Goal: Book appointment/travel/reservation

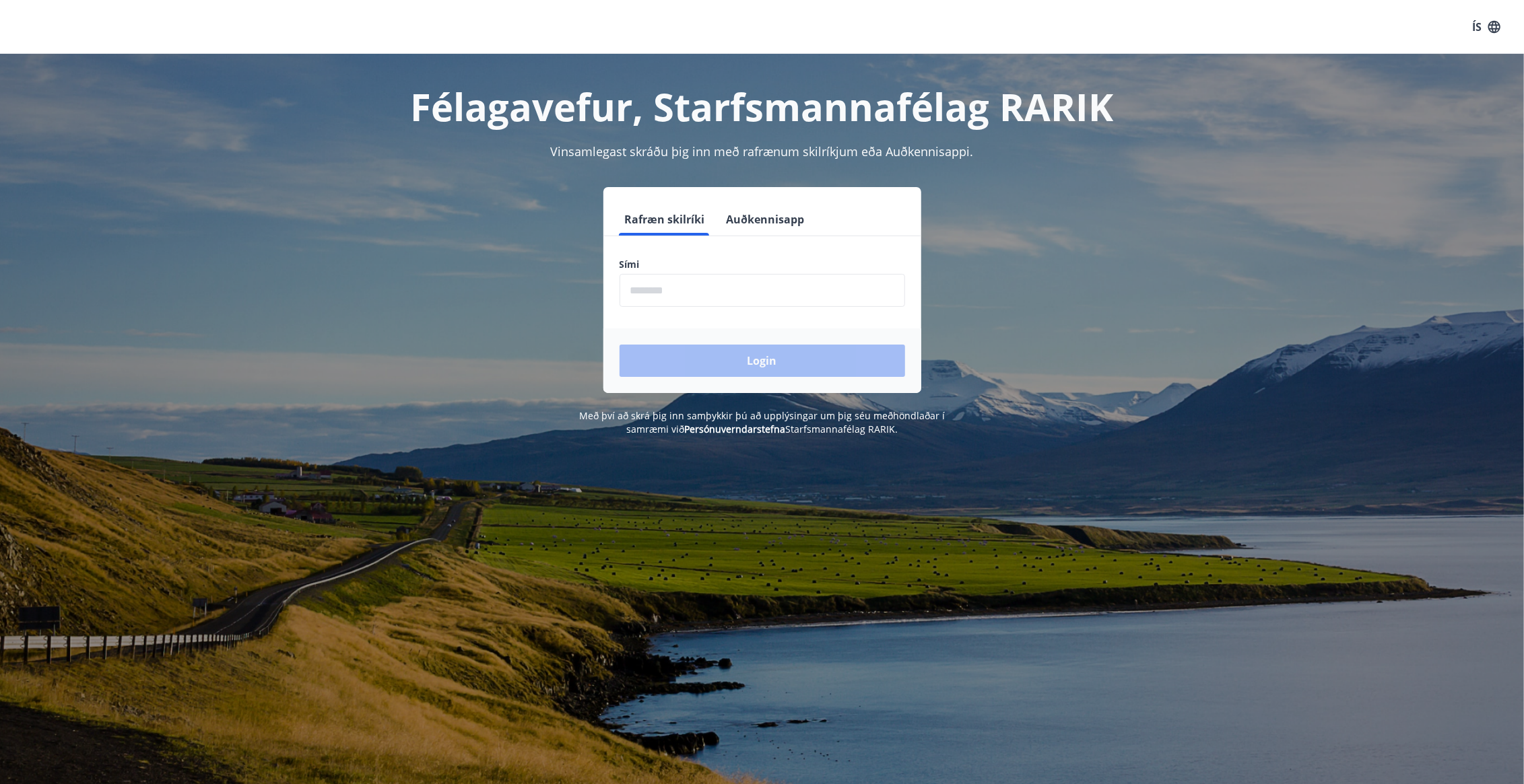
click at [696, 282] on input "phone" at bounding box center [762, 290] width 286 height 33
type input "********"
click at [749, 349] on button "Login" at bounding box center [762, 361] width 286 height 33
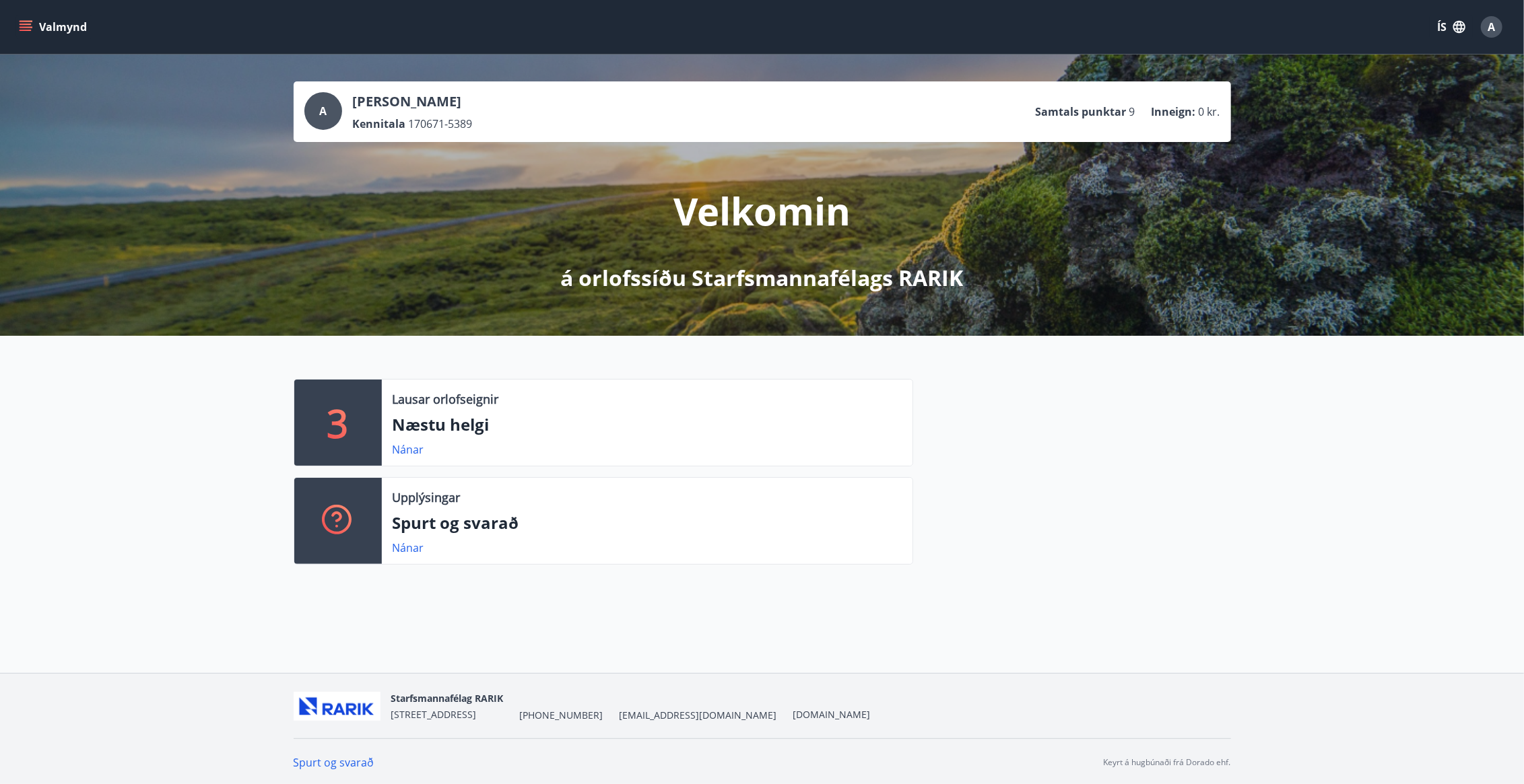
click at [29, 20] on icon "menu" at bounding box center [25, 27] width 13 height 13
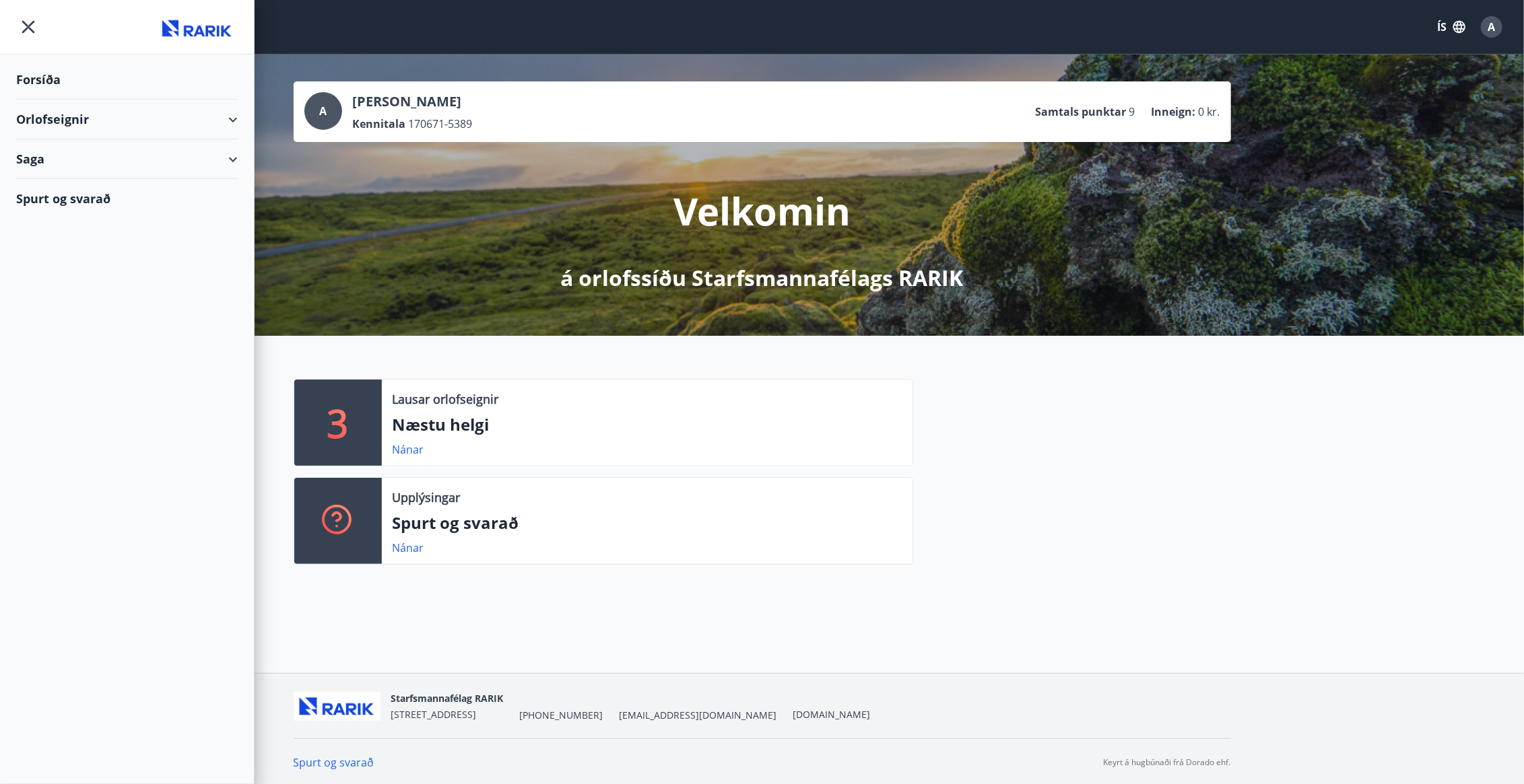
click at [237, 117] on div "Orlofseignir" at bounding box center [127, 119] width 221 height 40
click at [132, 179] on div "Bókunardagatal" at bounding box center [127, 181] width 200 height 28
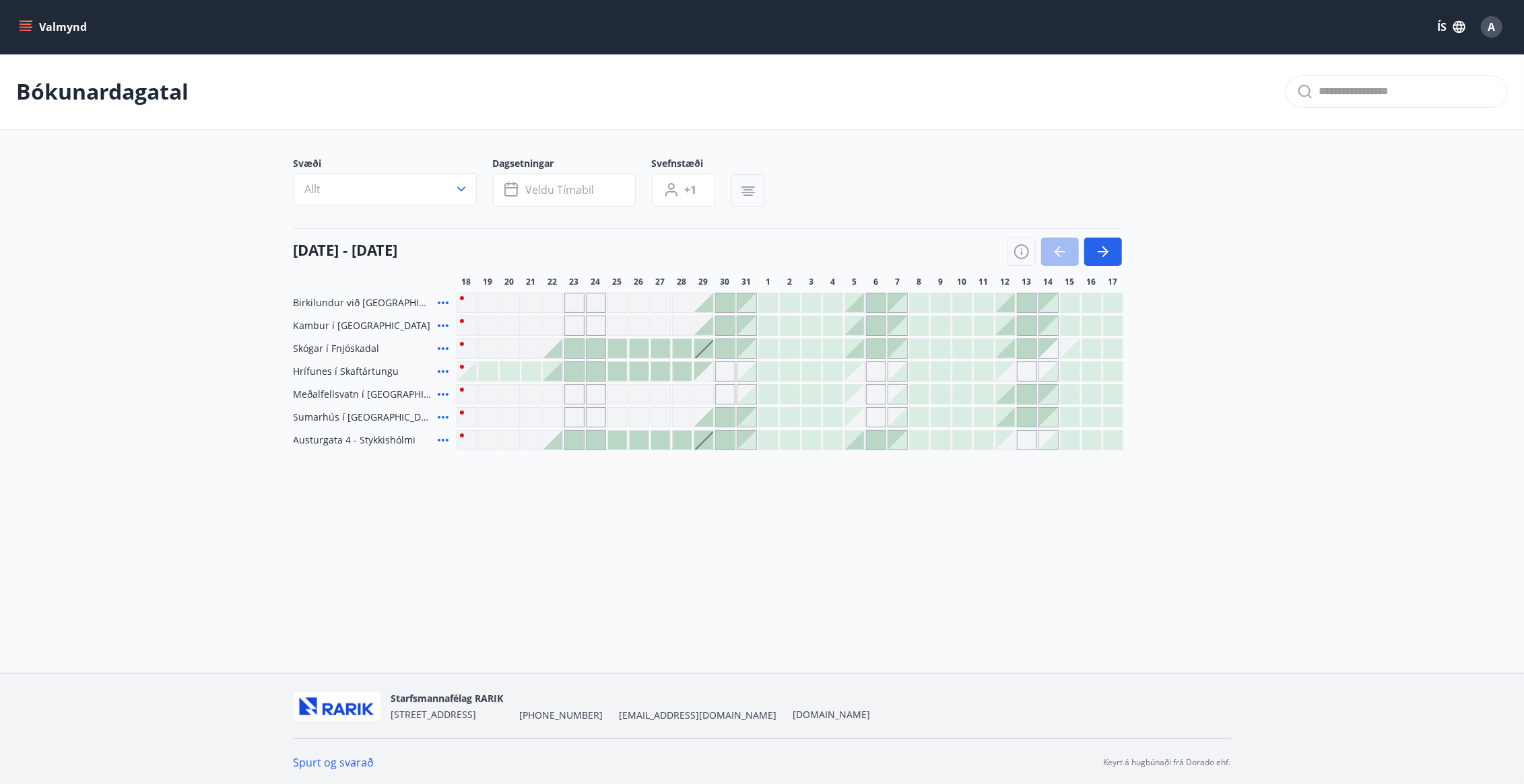
click at [745, 188] on icon "button" at bounding box center [747, 191] width 16 height 16
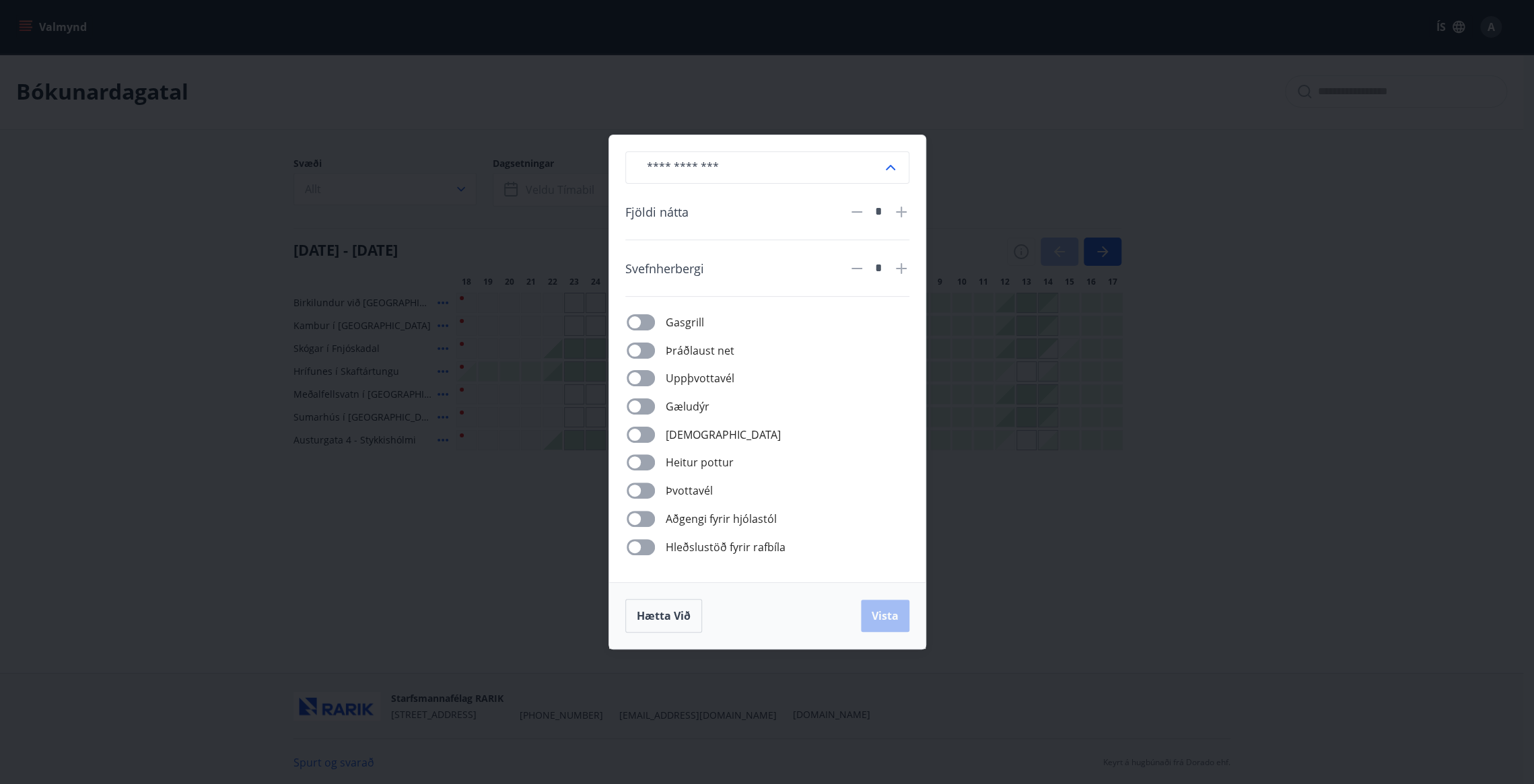
click at [1052, 177] on div "​ Fjöldi nátta * Svefnherbergi * Gasgrill Þráðlaust net Uppþvottavél Gæludýr Þu…" at bounding box center [767, 392] width 1534 height 784
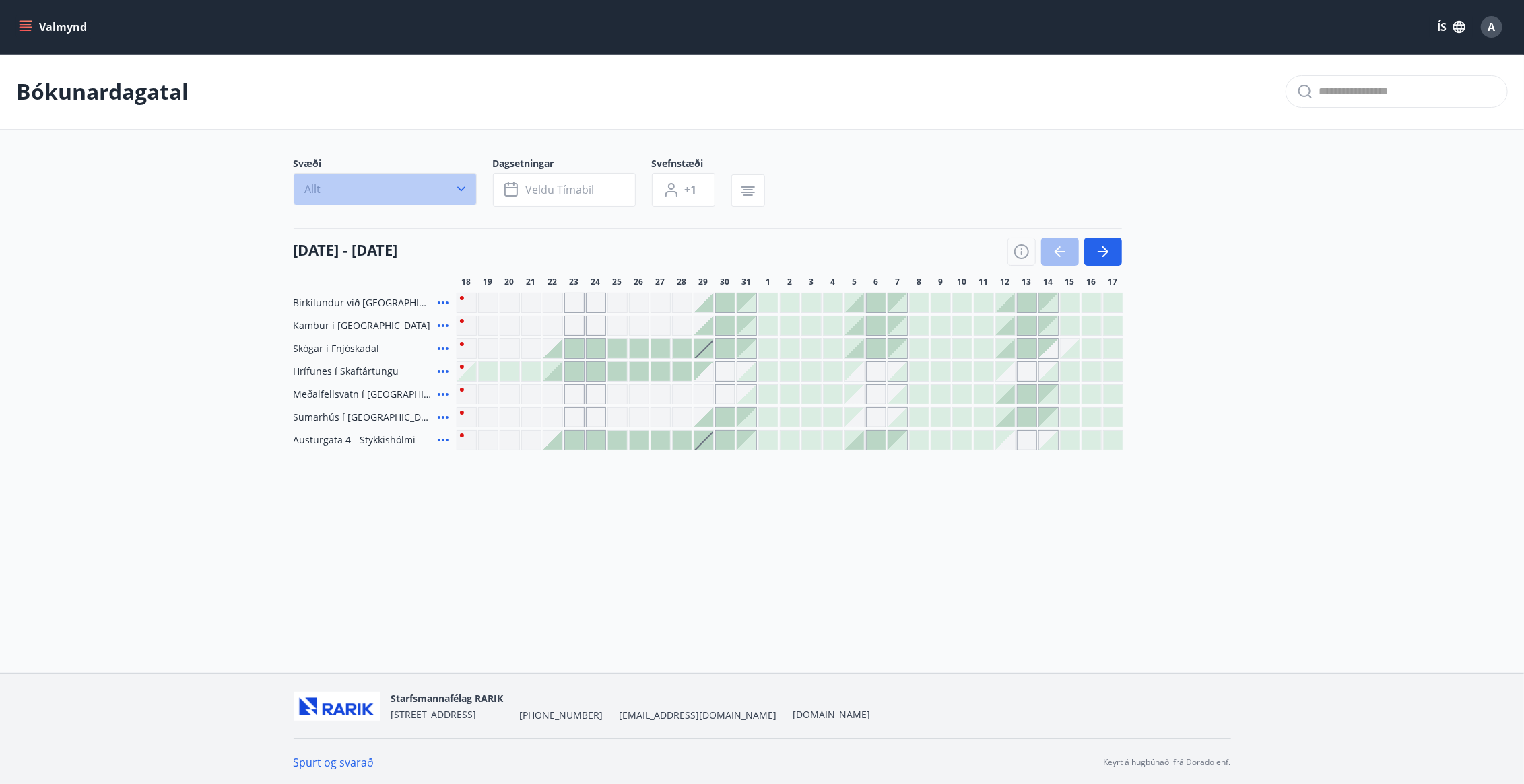
click at [454, 184] on icon "button" at bounding box center [461, 189] width 13 height 13
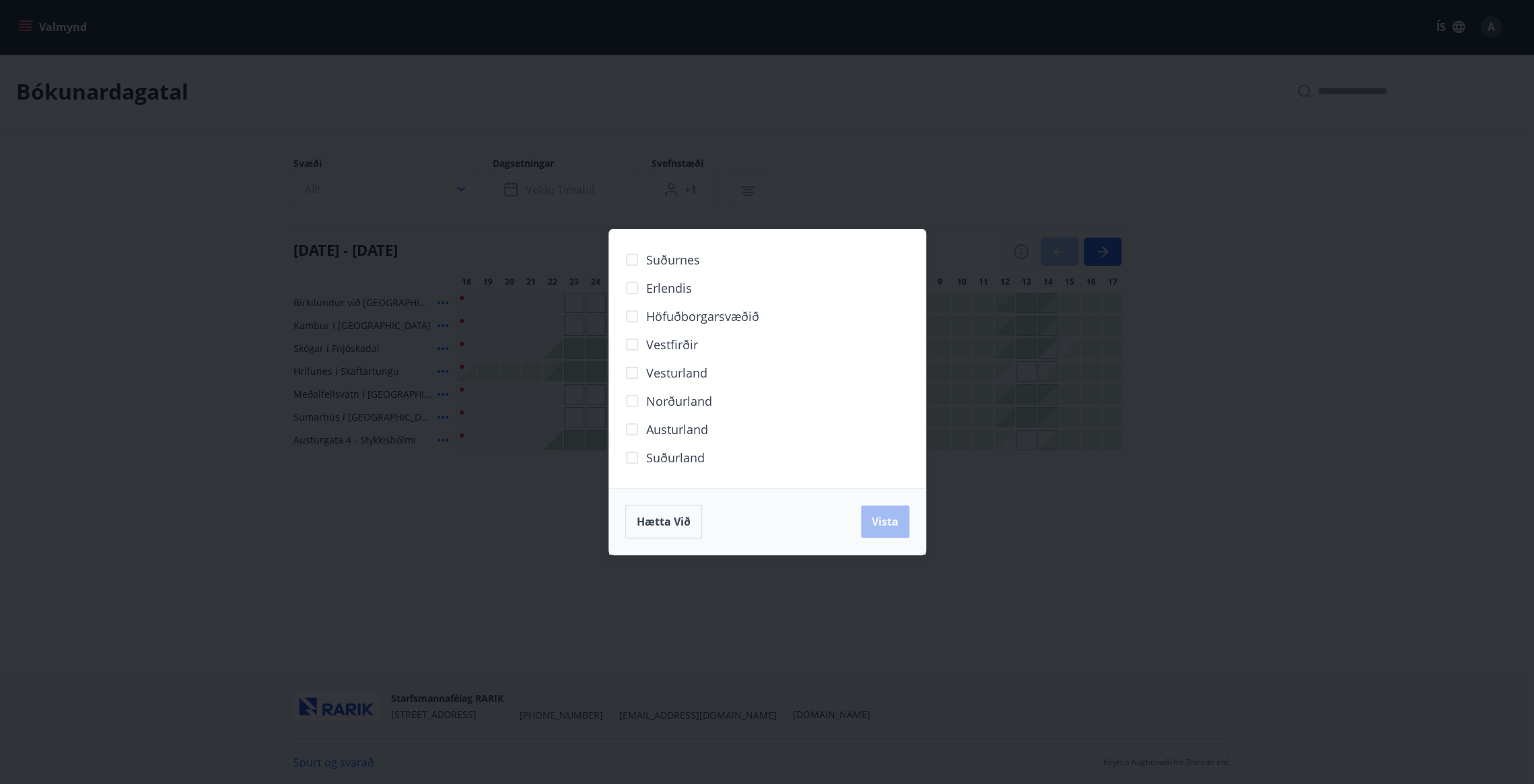
click at [446, 522] on div "Suðurnes Erlendis Höfuðborgarsvæðið [GEOGRAPHIC_DATA] [GEOGRAPHIC_DATA] [GEOGRA…" at bounding box center [767, 392] width 1534 height 784
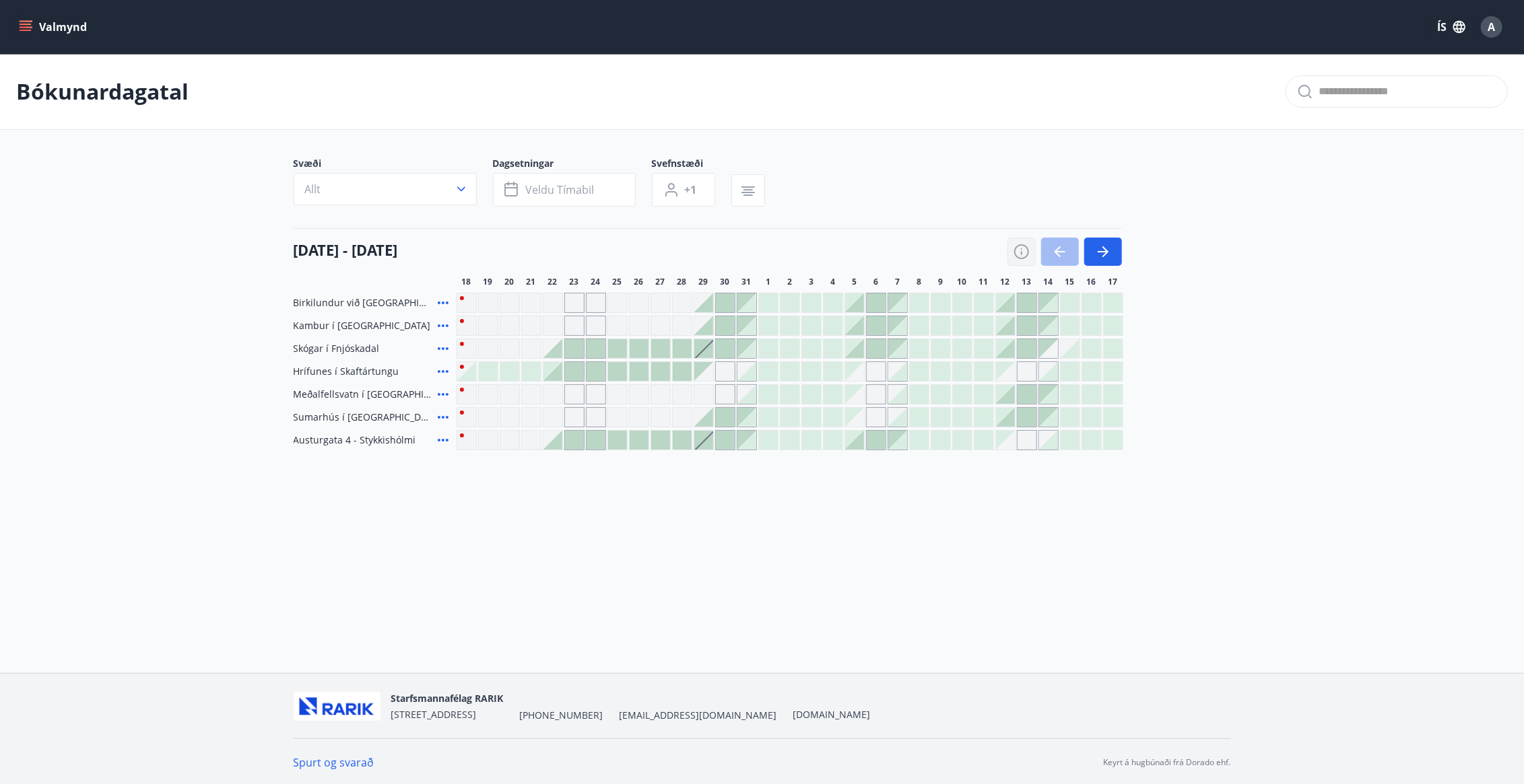
click at [1027, 253] on icon "button" at bounding box center [1022, 252] width 15 height 15
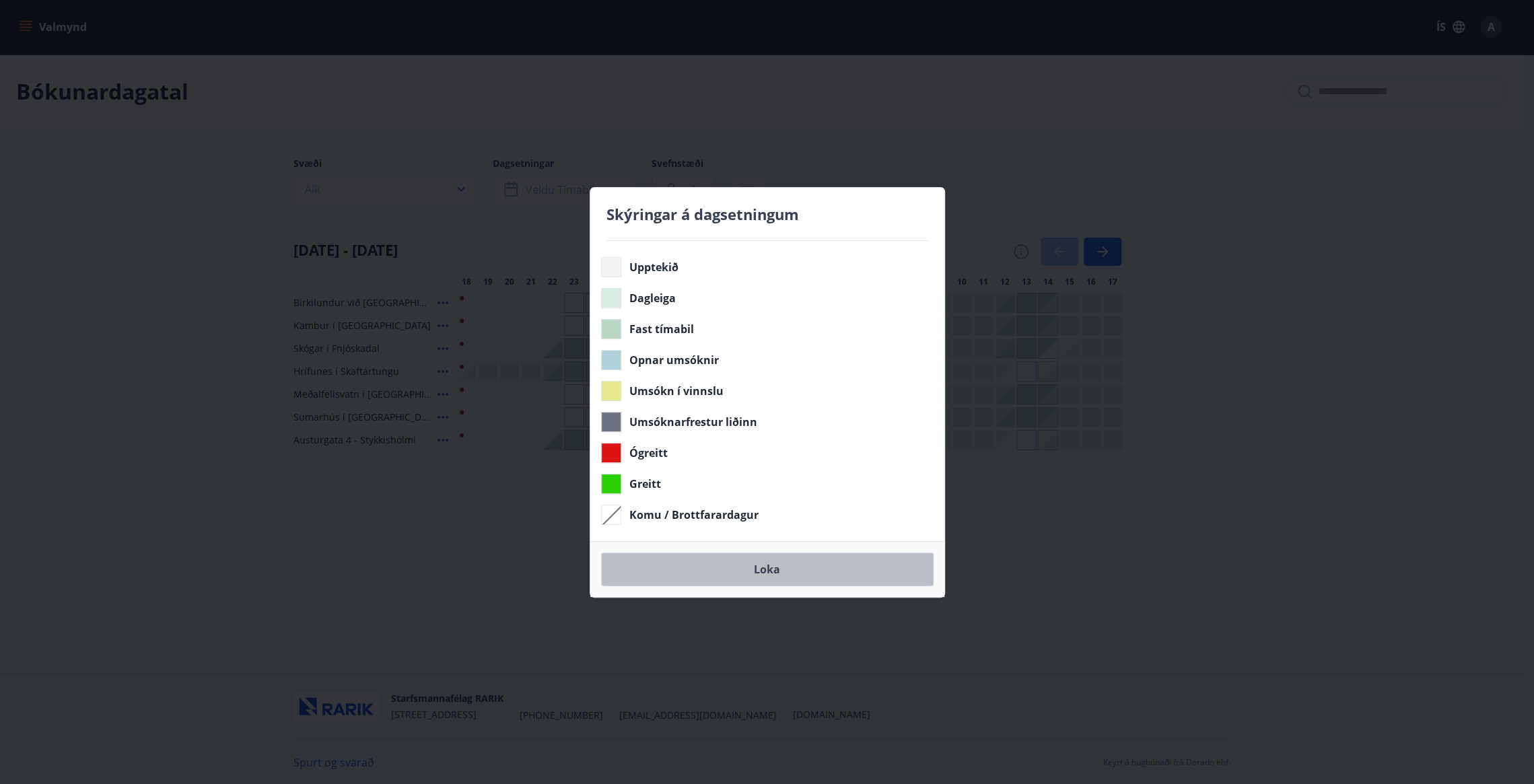
click at [816, 568] on button "Loka" at bounding box center [767, 569] width 332 height 33
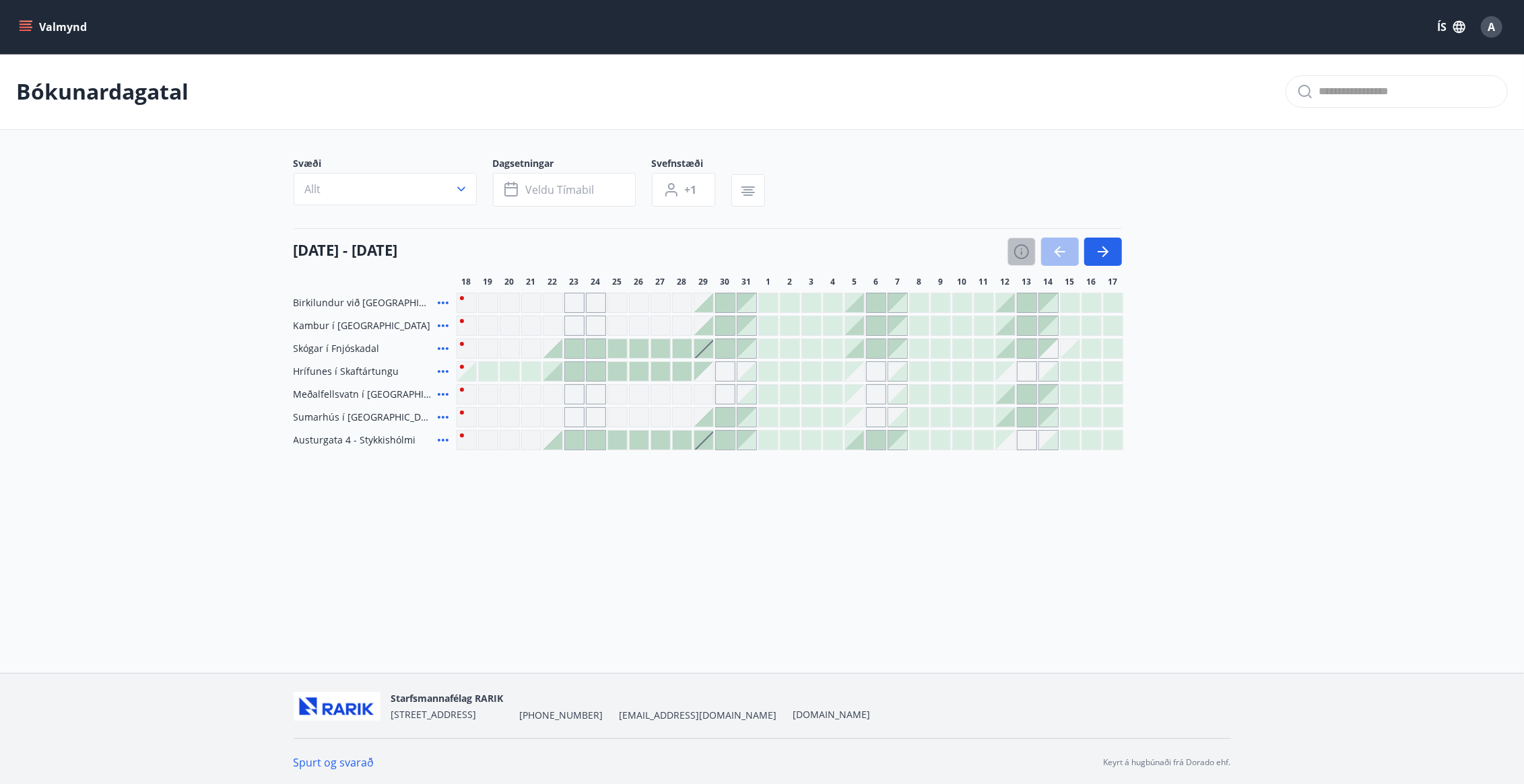
click at [1017, 251] on icon "button" at bounding box center [1021, 251] width 16 height 16
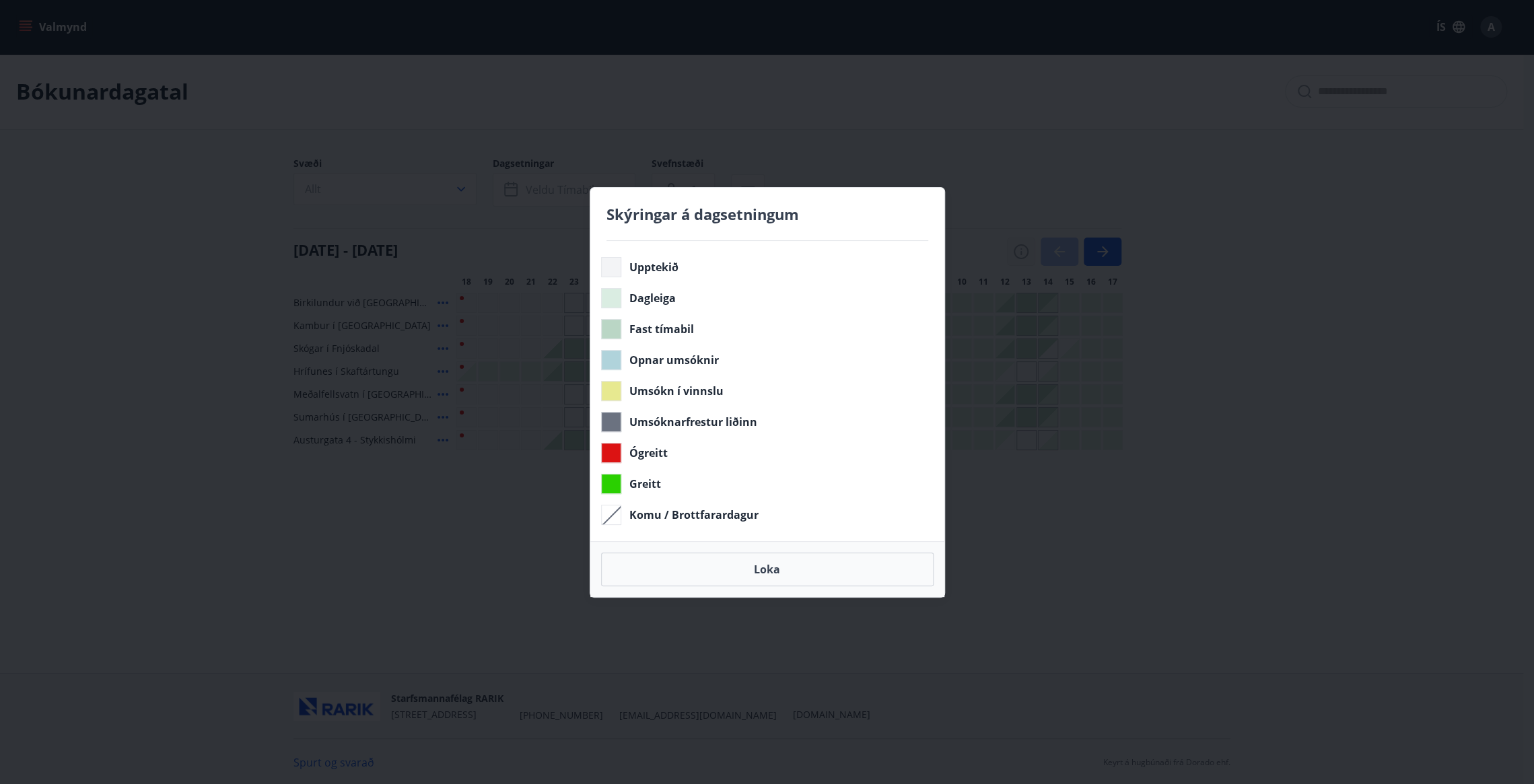
click at [1017, 251] on div "Skýringar á dagsetningum Upptekið Dagleiga Fast tímabil Opnar umsóknir Umsókn í…" at bounding box center [767, 392] width 1534 height 784
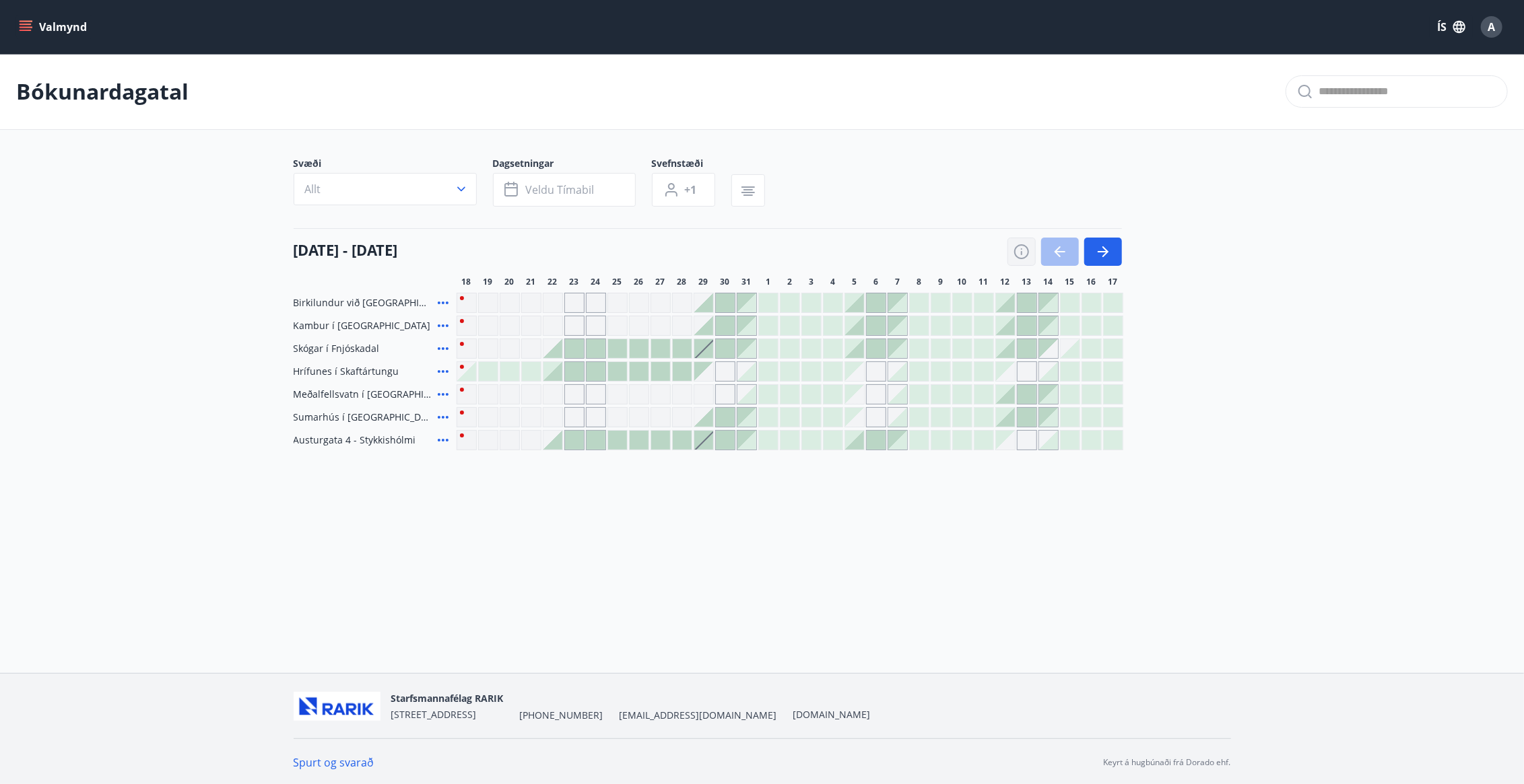
click at [1029, 255] on icon "button" at bounding box center [1021, 251] width 16 height 16
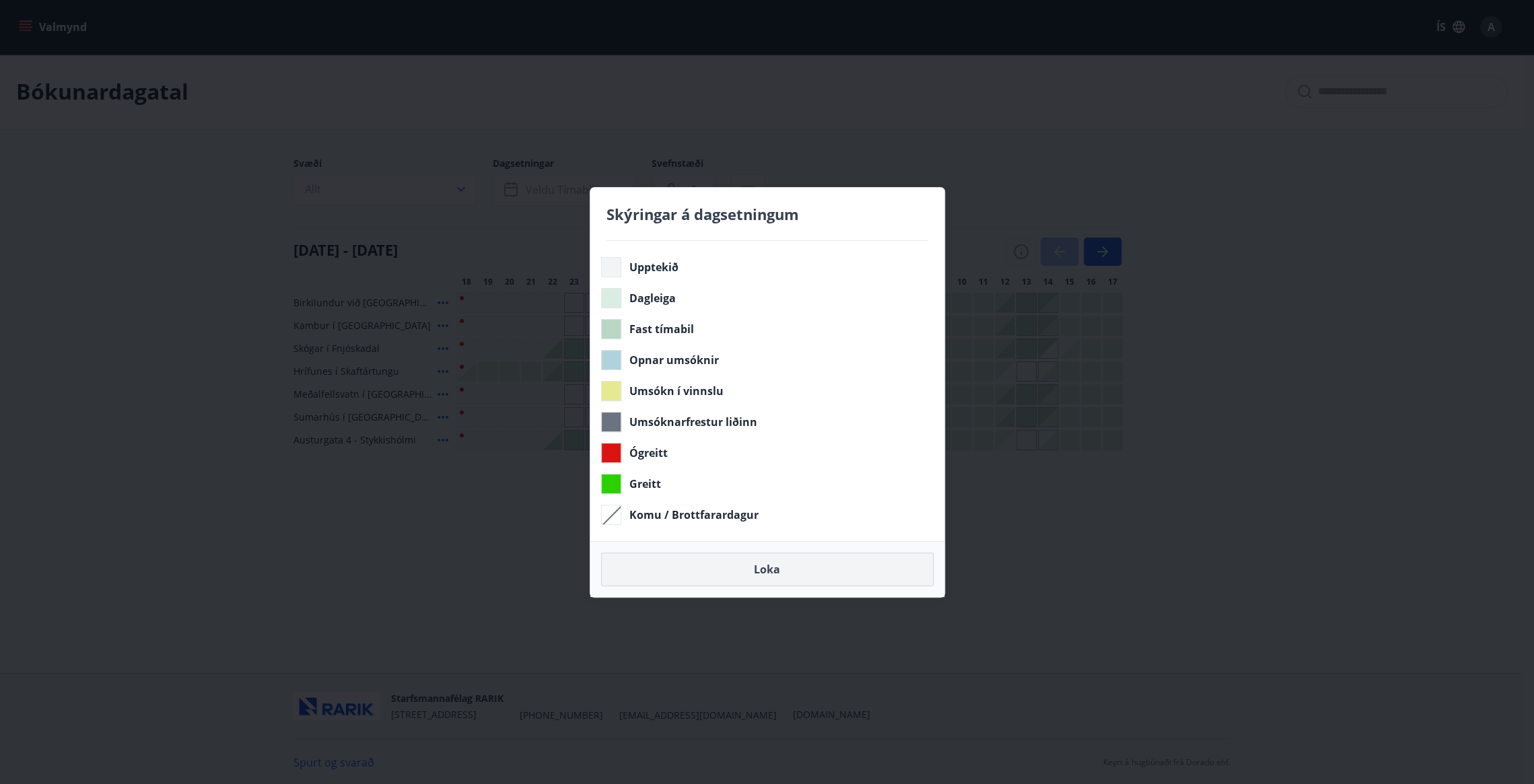
click at [835, 580] on button "Loka" at bounding box center [767, 569] width 332 height 33
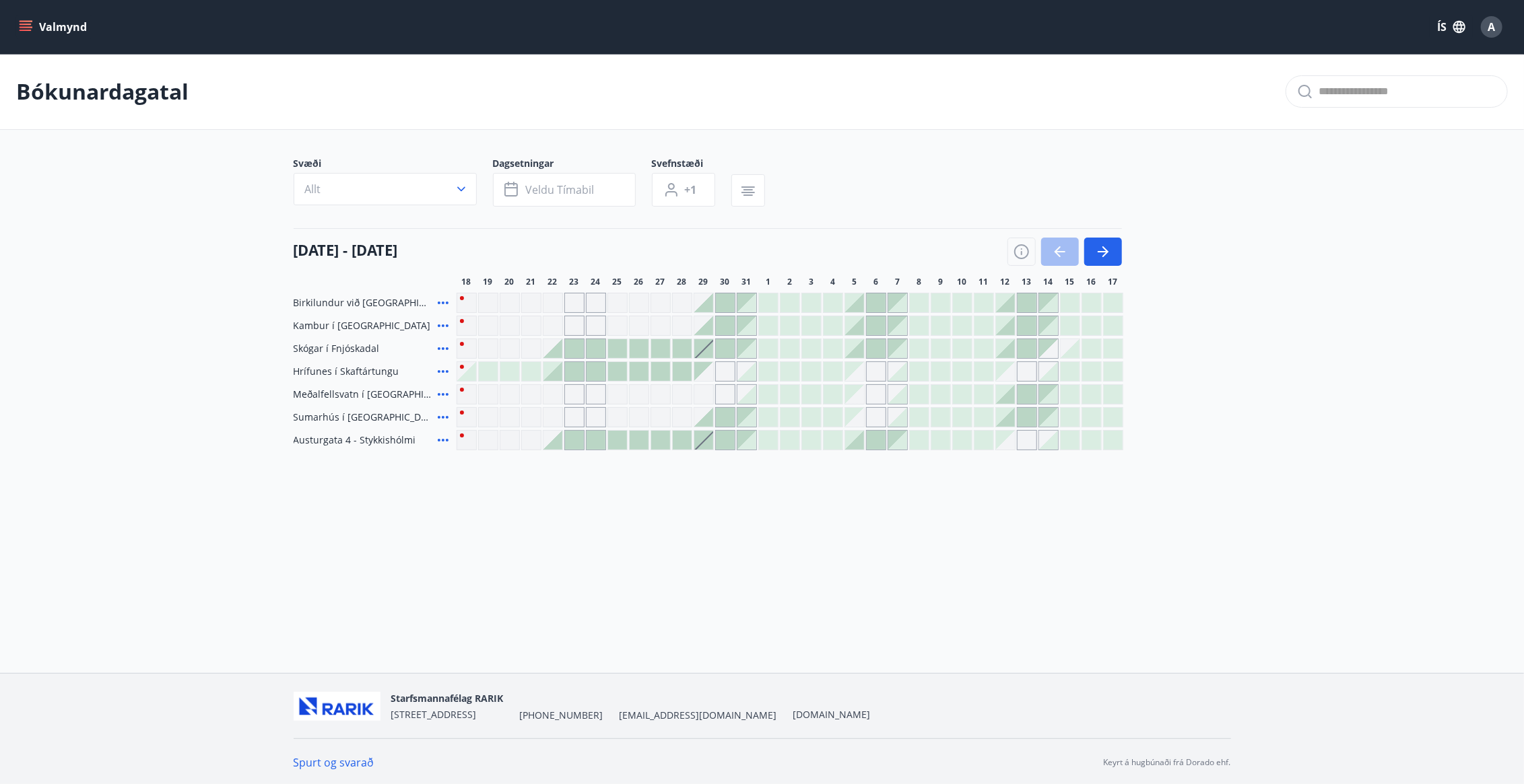
click at [443, 348] on icon at bounding box center [443, 348] width 11 height 3
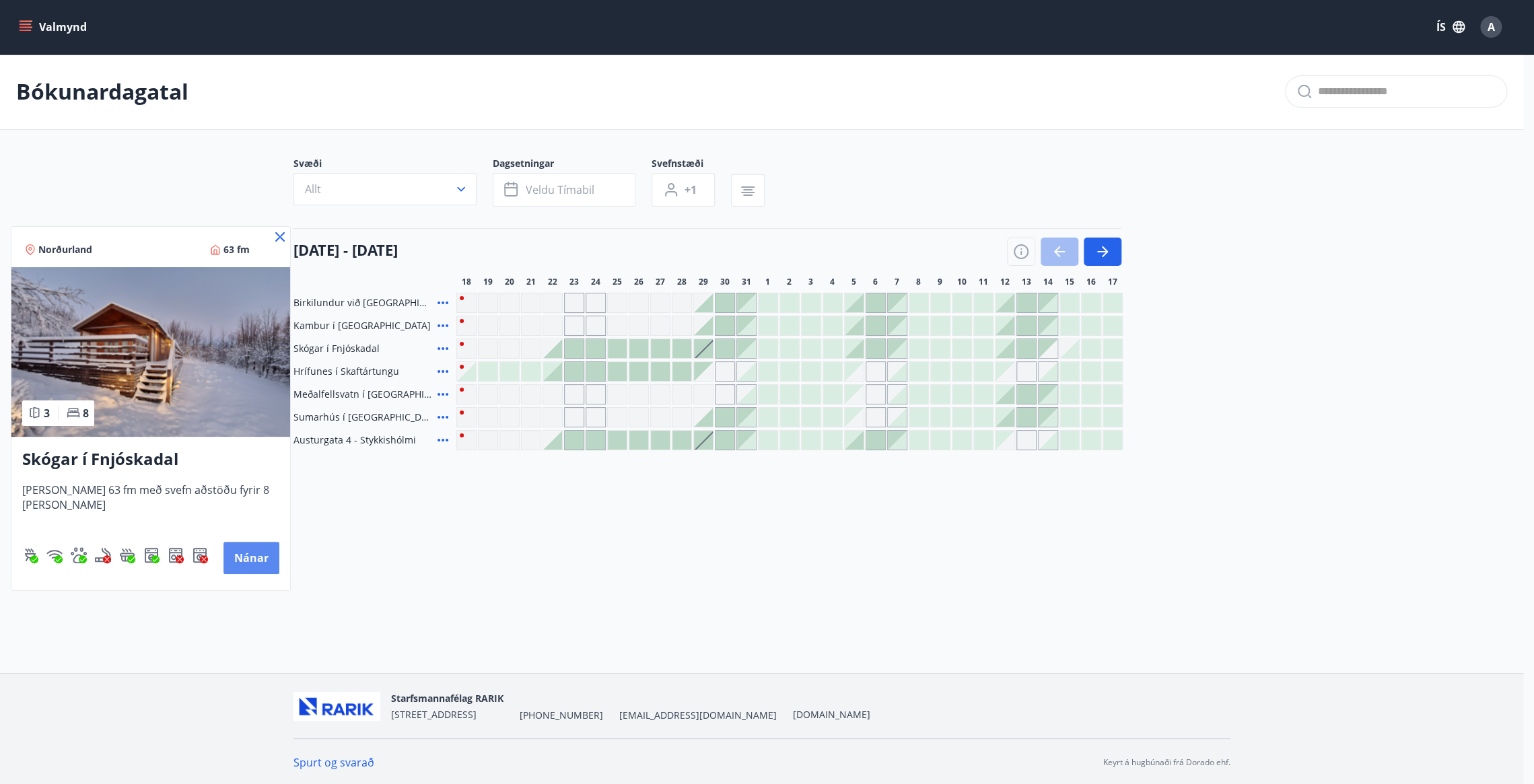
click at [229, 556] on button "Nánar" at bounding box center [251, 558] width 56 height 33
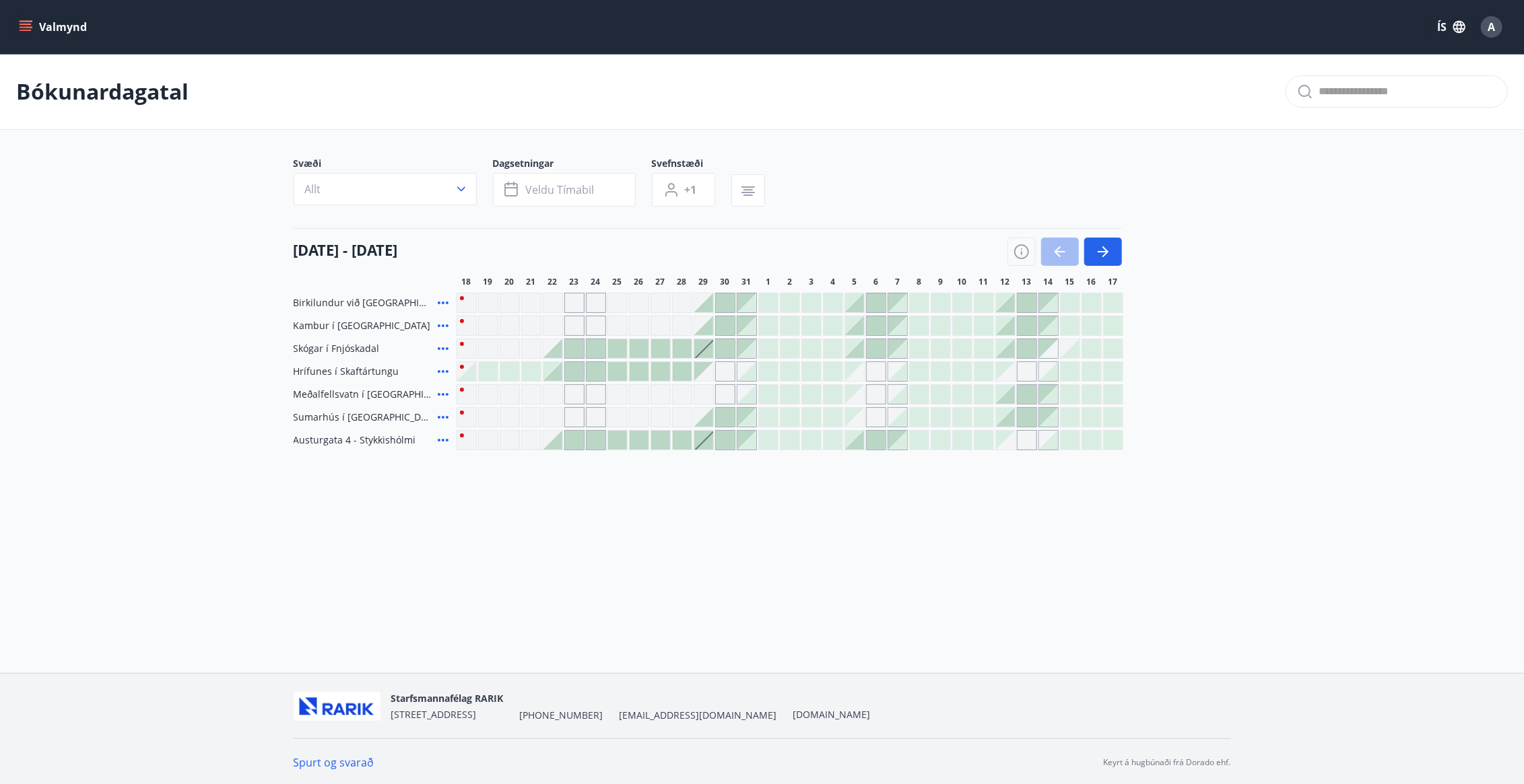
click at [440, 346] on icon at bounding box center [442, 348] width 16 height 16
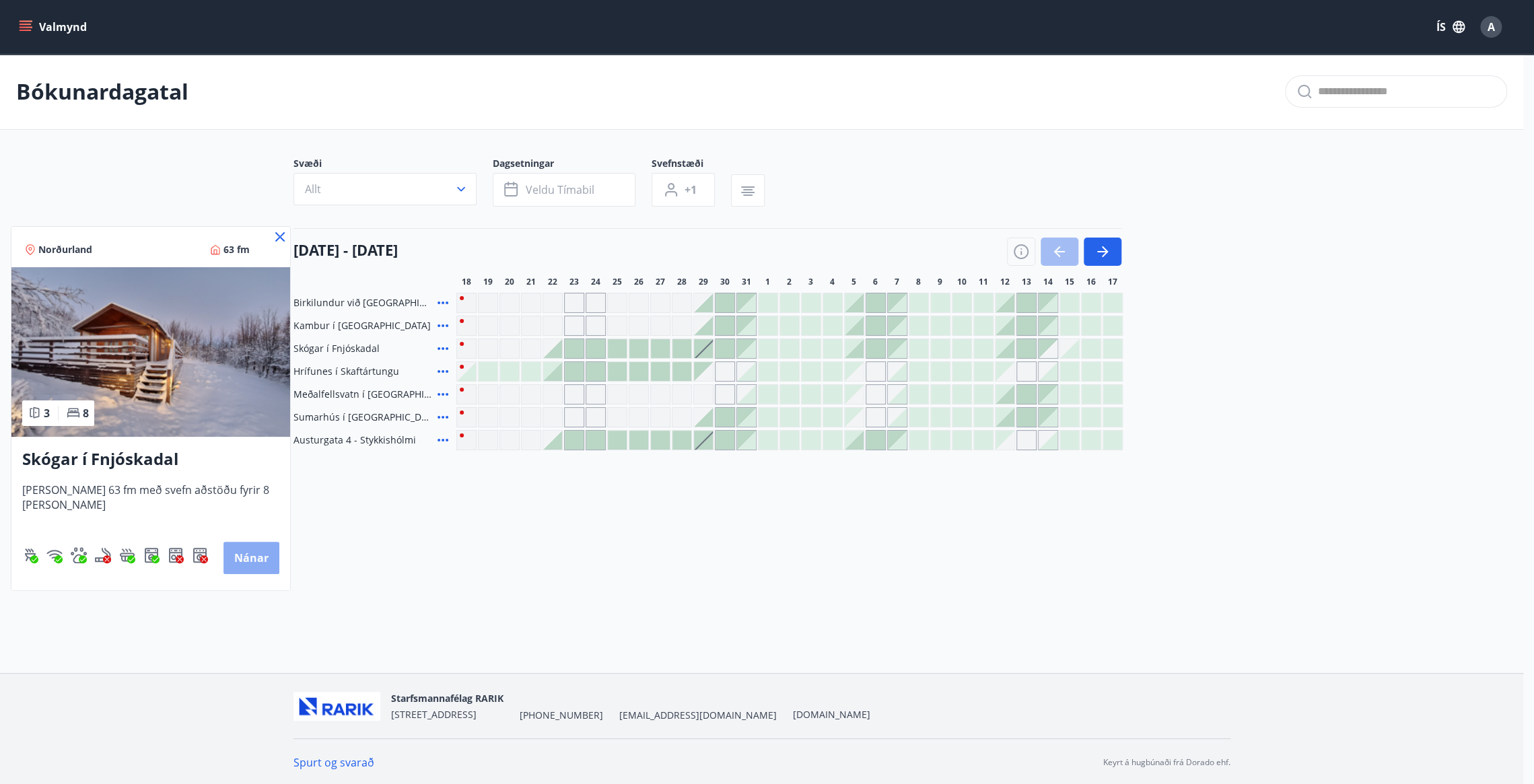
click at [237, 559] on button "Nánar" at bounding box center [251, 558] width 56 height 33
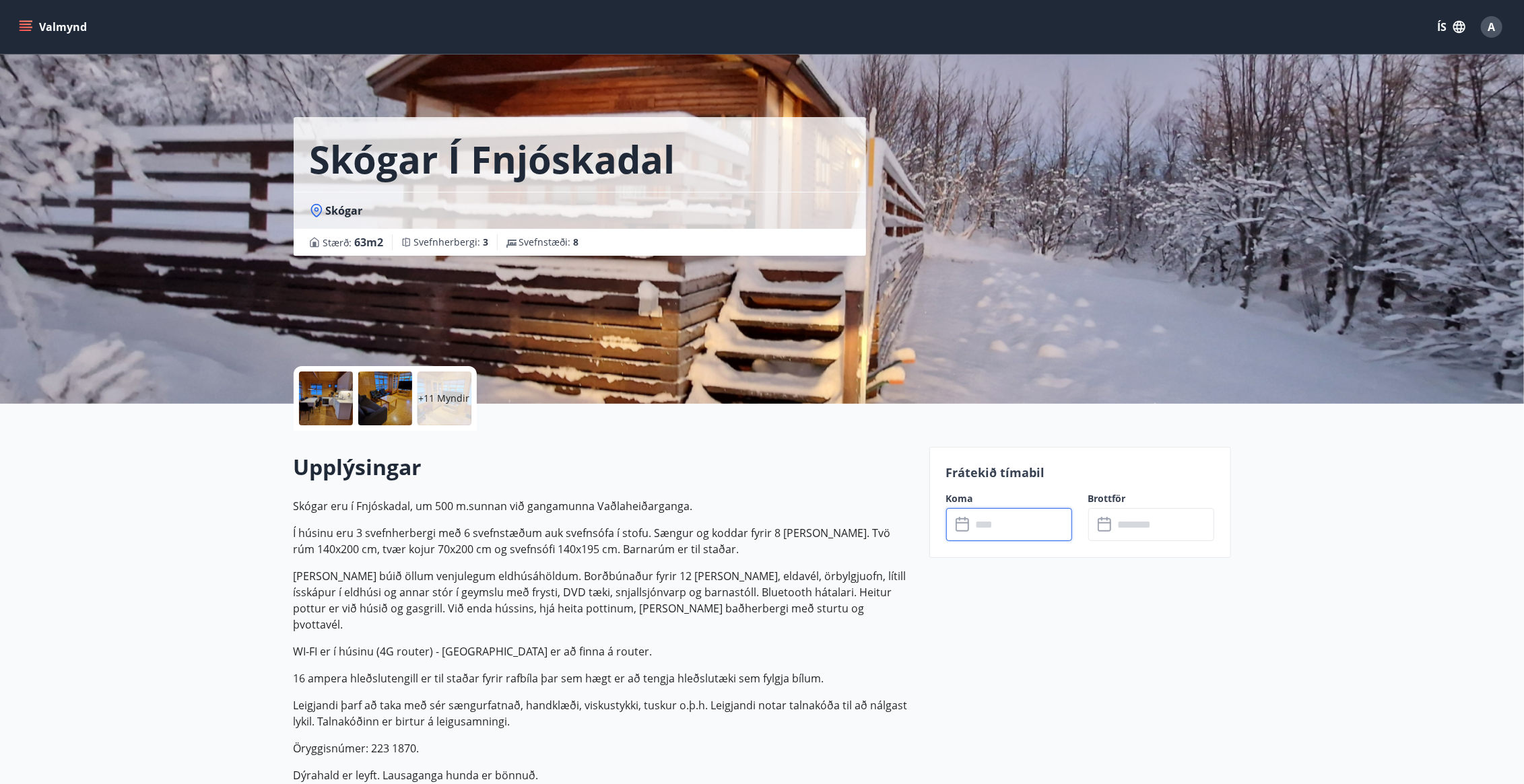
click at [1037, 520] on input "text" at bounding box center [1022, 524] width 100 height 33
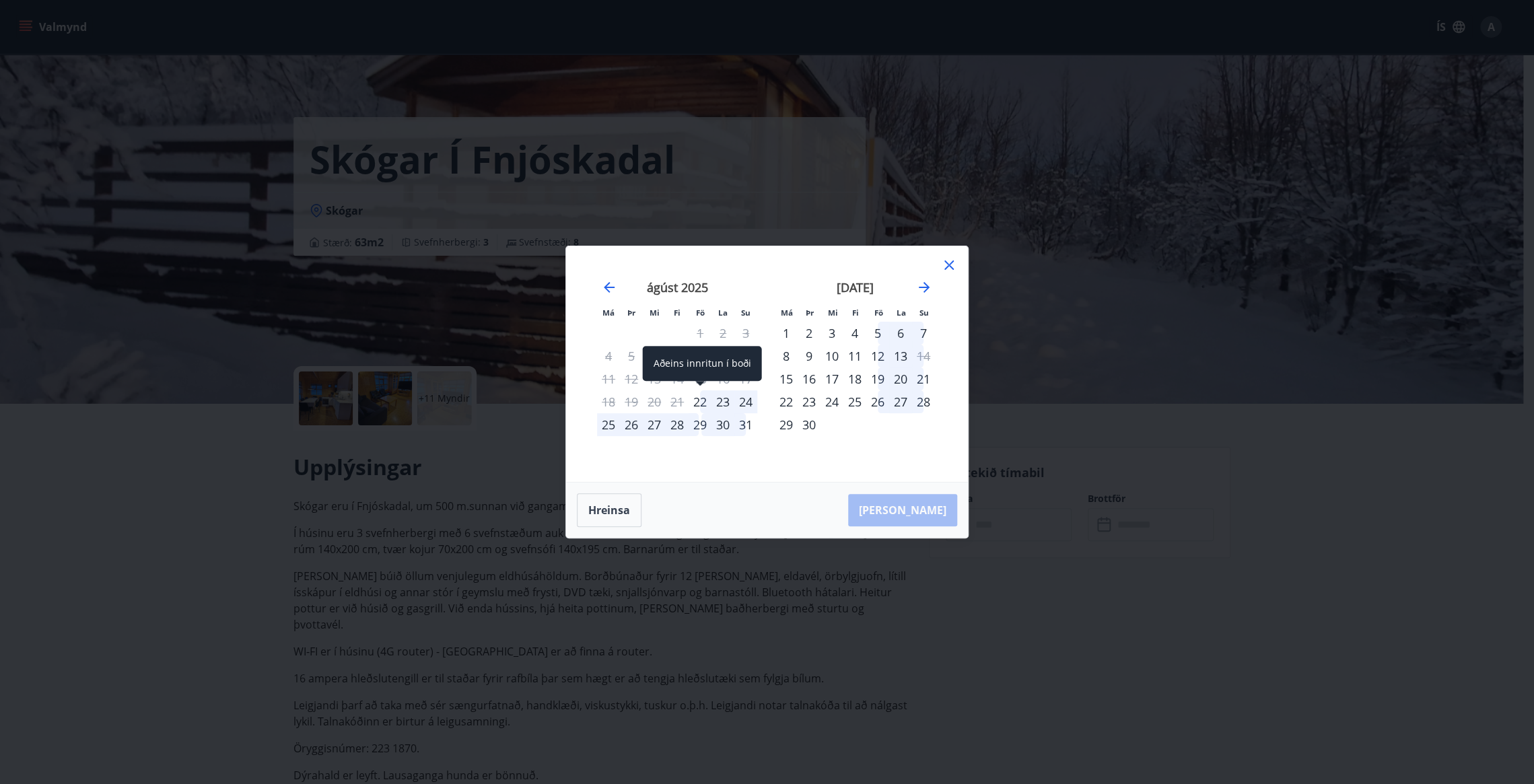
click at [706, 401] on div "22" at bounding box center [700, 402] width 23 height 23
click at [741, 452] on div "[DATE] 1 2 3 4 5 6 7 8 9 10 11 12 13 14 15 16 17 18 19 20 21 22 23 24 25 26 27 …" at bounding box center [676, 372] width 178 height 220
click at [614, 503] on button "Hreinsa" at bounding box center [608, 510] width 64 height 33
click at [608, 507] on button "Hreinsa" at bounding box center [608, 510] width 64 height 33
click at [949, 271] on icon at bounding box center [949, 264] width 16 height 16
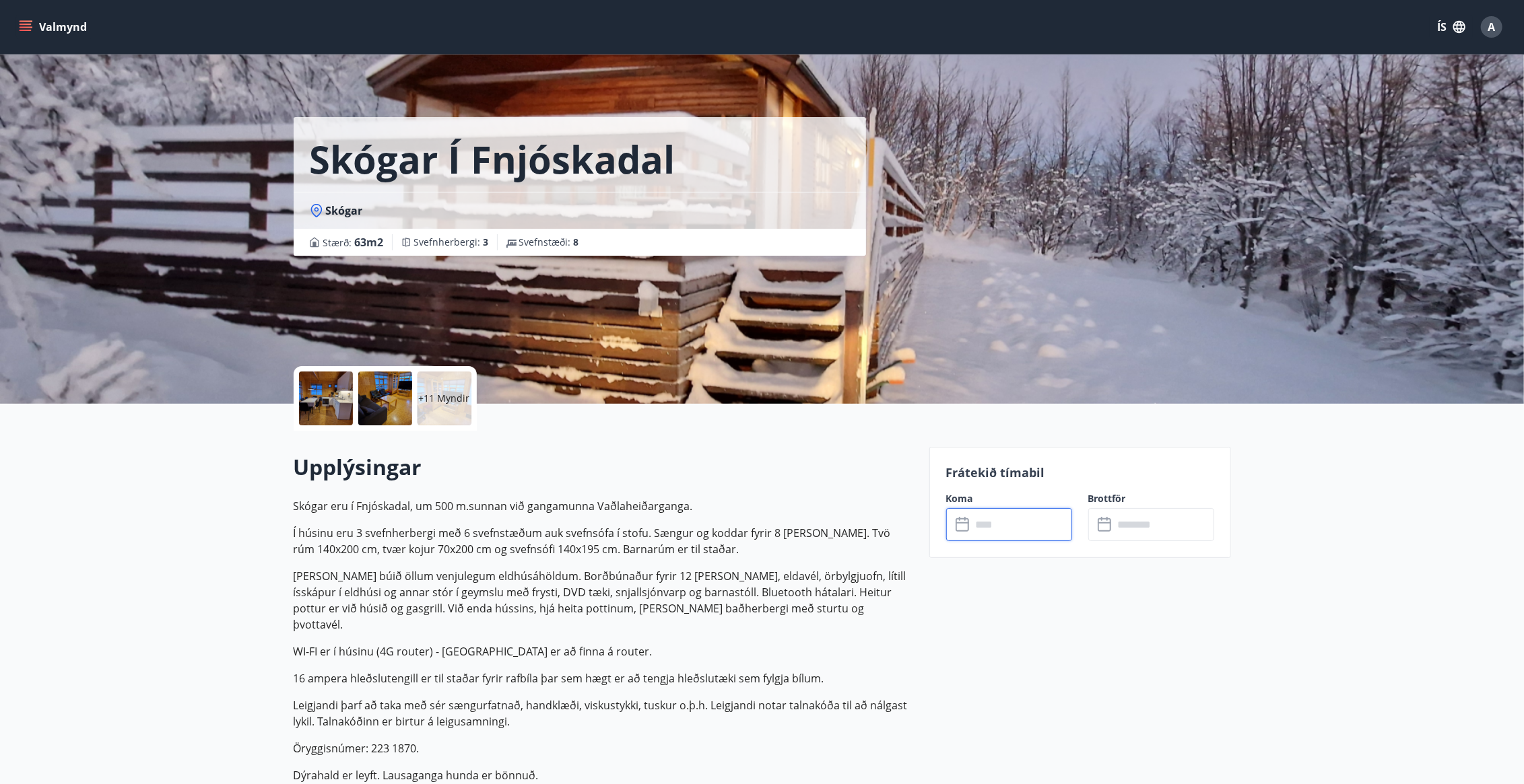
click at [1003, 525] on input "text" at bounding box center [1022, 524] width 100 height 33
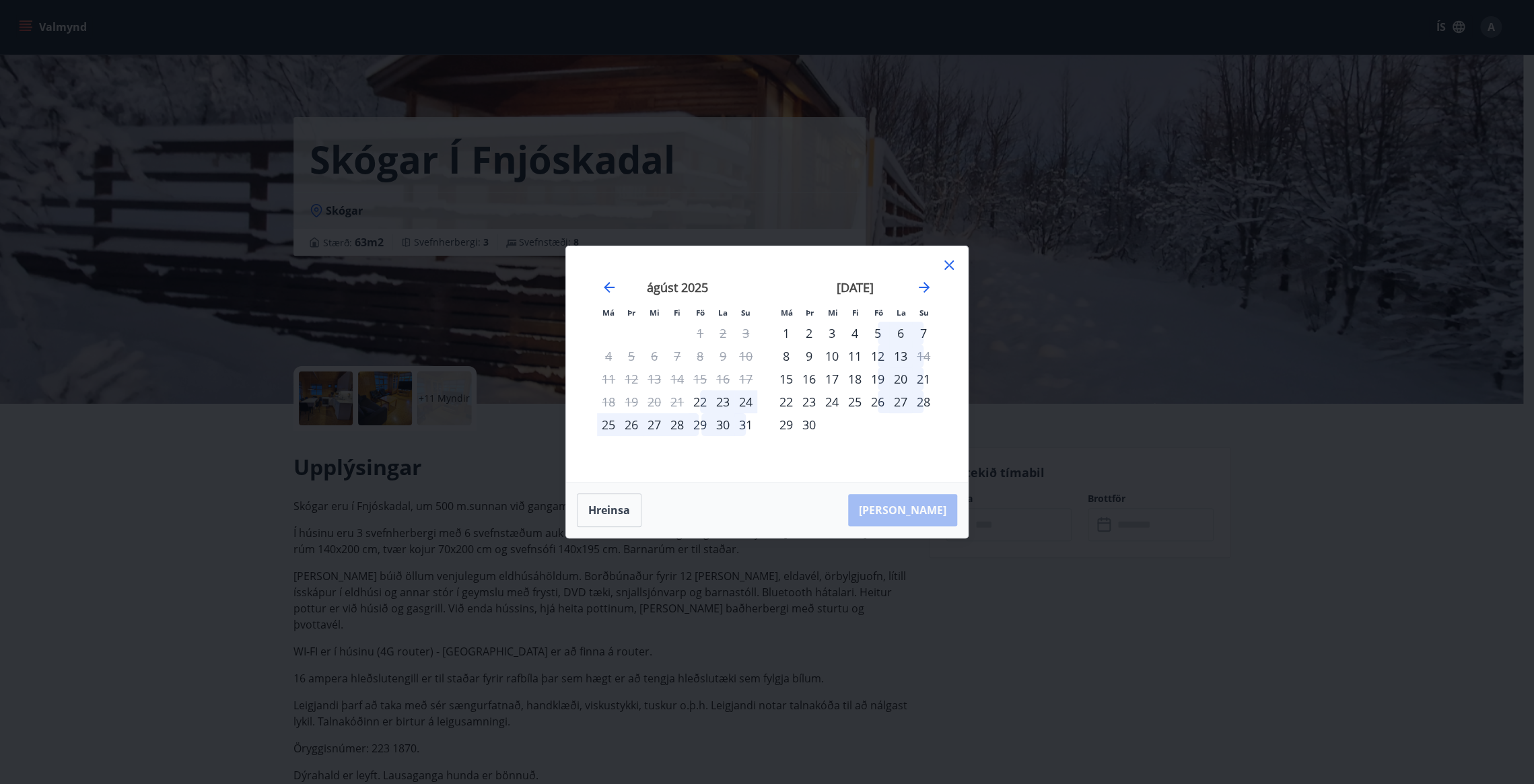
click at [944, 262] on icon at bounding box center [949, 264] width 16 height 16
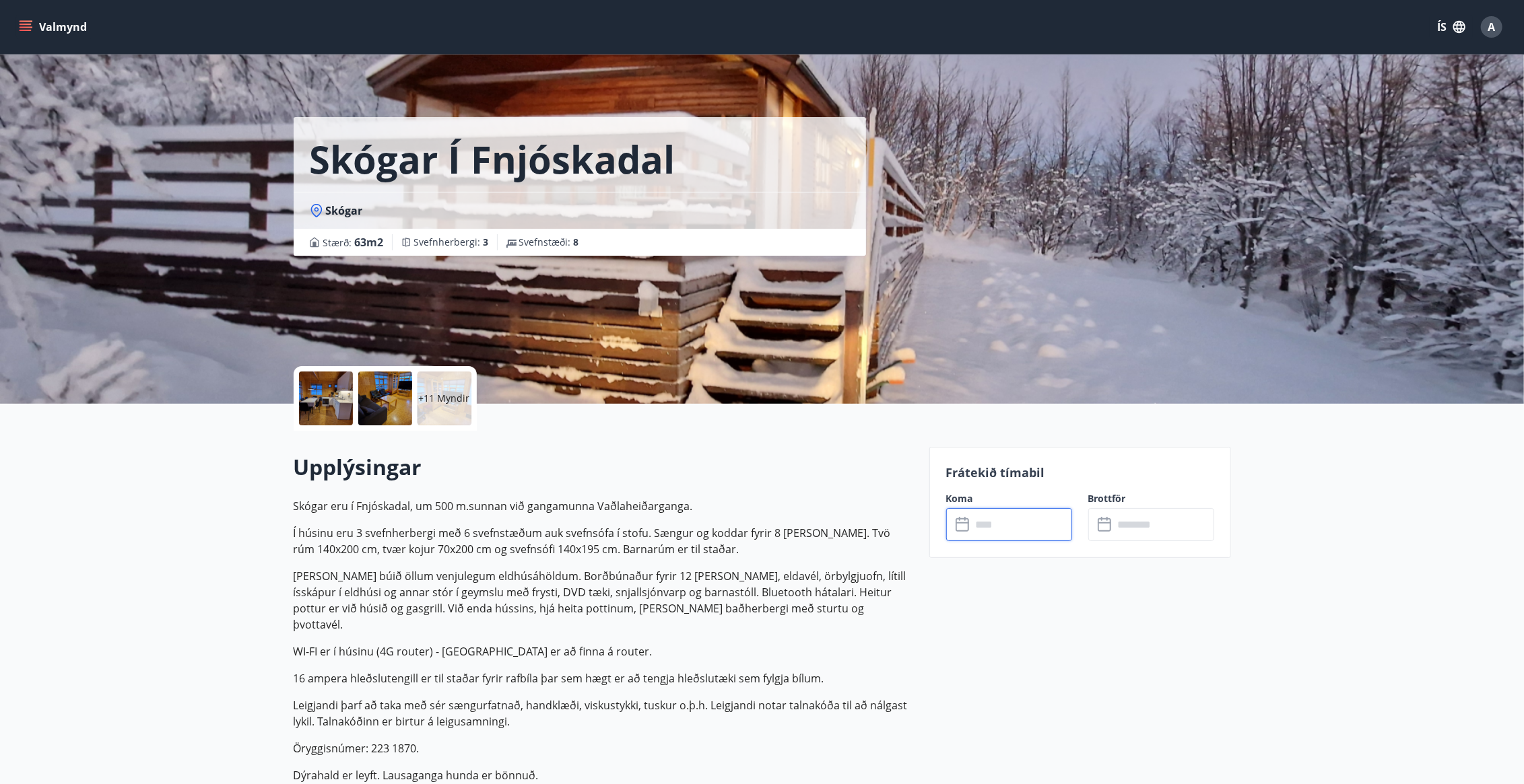
click at [1130, 526] on input "text" at bounding box center [1164, 524] width 100 height 33
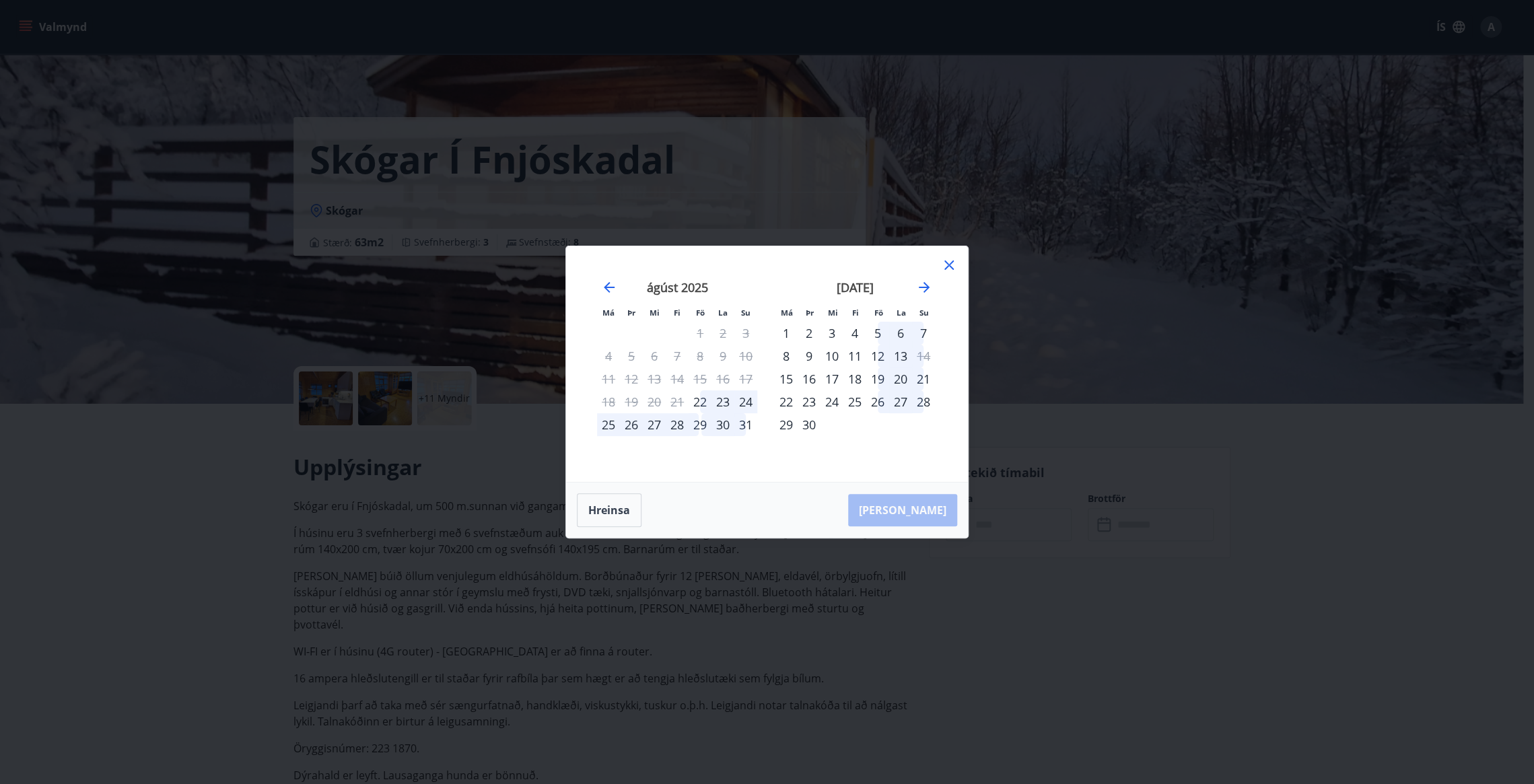
click at [951, 262] on icon at bounding box center [949, 264] width 16 height 16
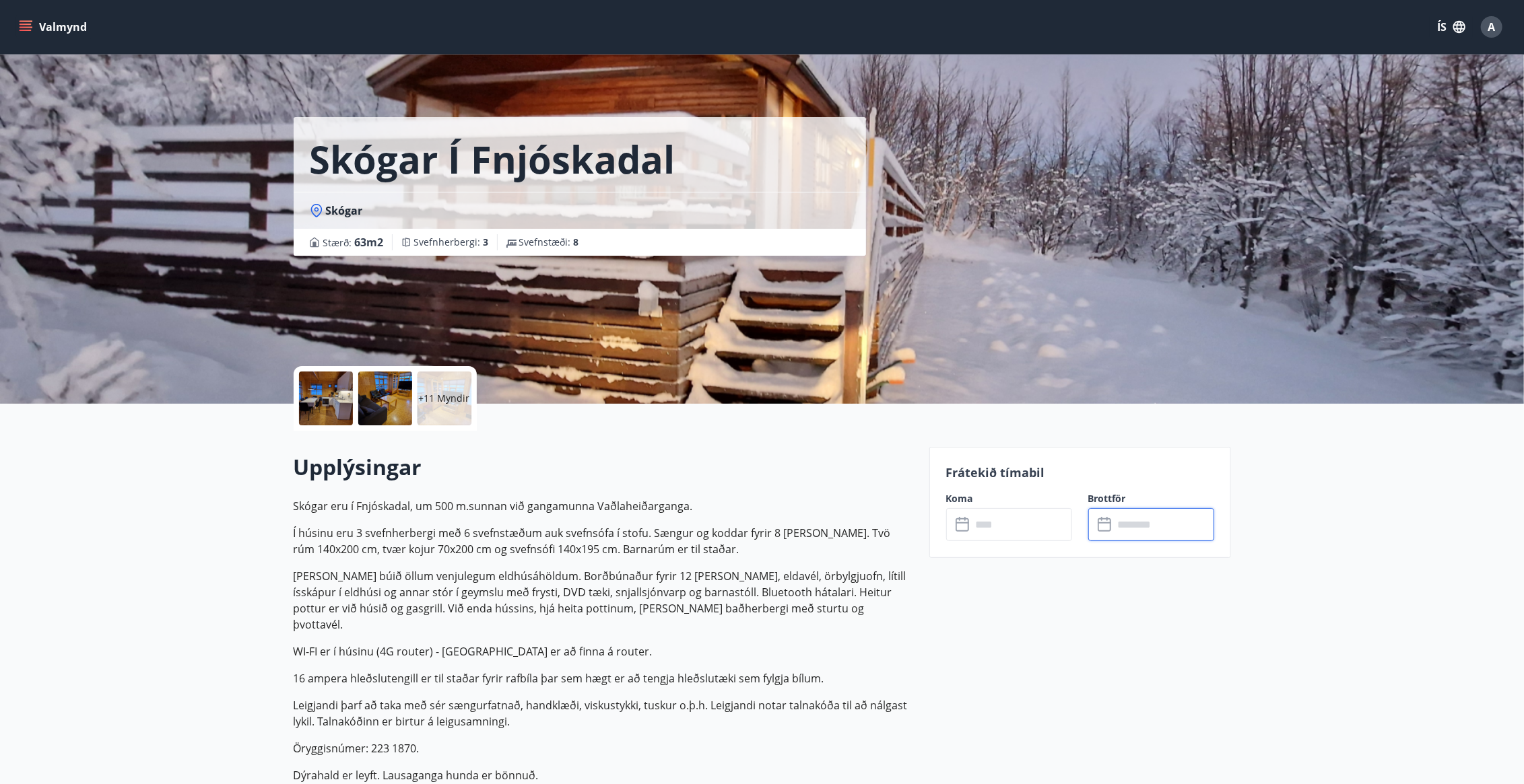
click at [29, 22] on icon "menu" at bounding box center [25, 27] width 13 height 13
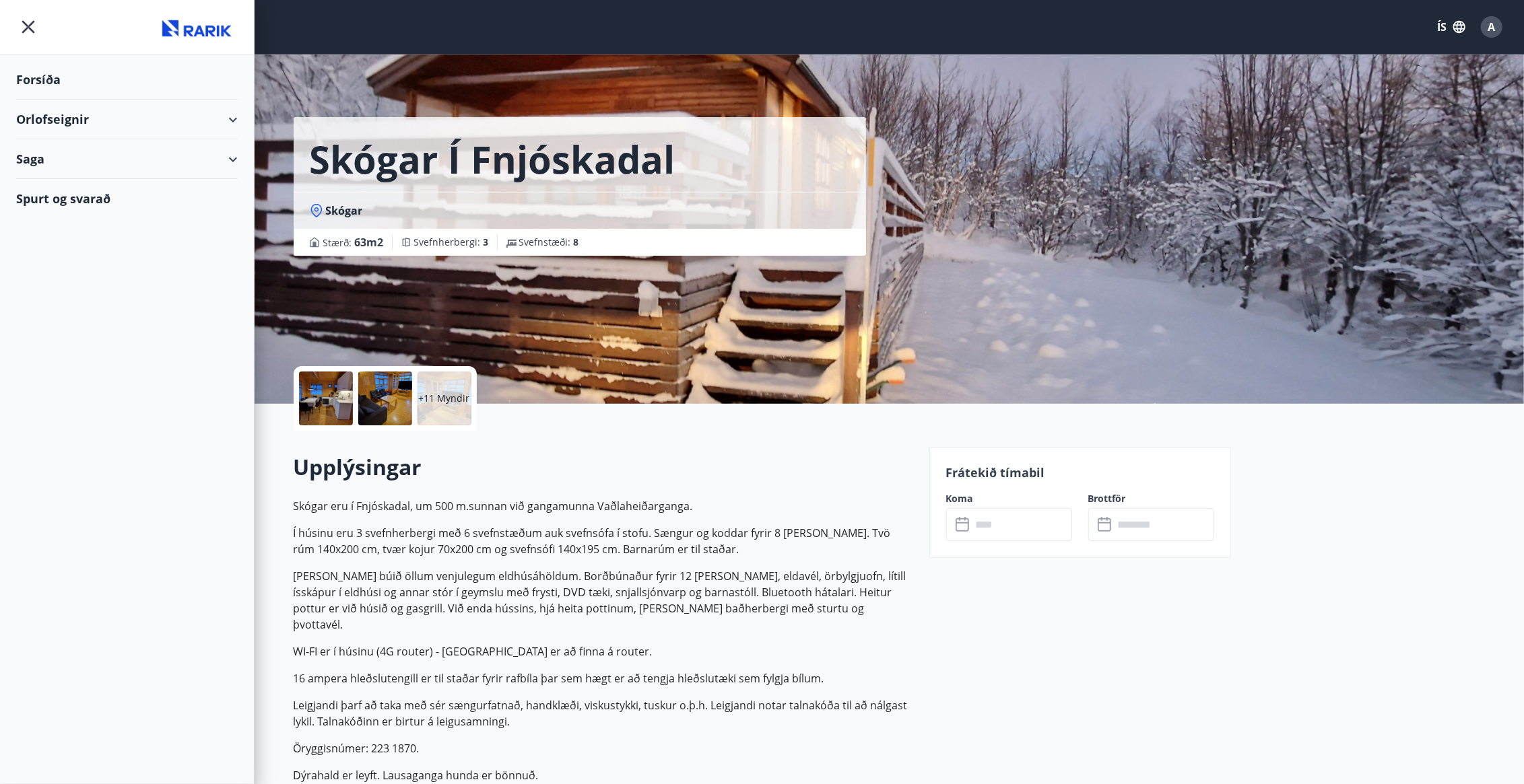
click at [228, 113] on div "Orlofseignir" at bounding box center [127, 119] width 221 height 40
click at [194, 175] on div "Bókunardagatal" at bounding box center [127, 181] width 200 height 28
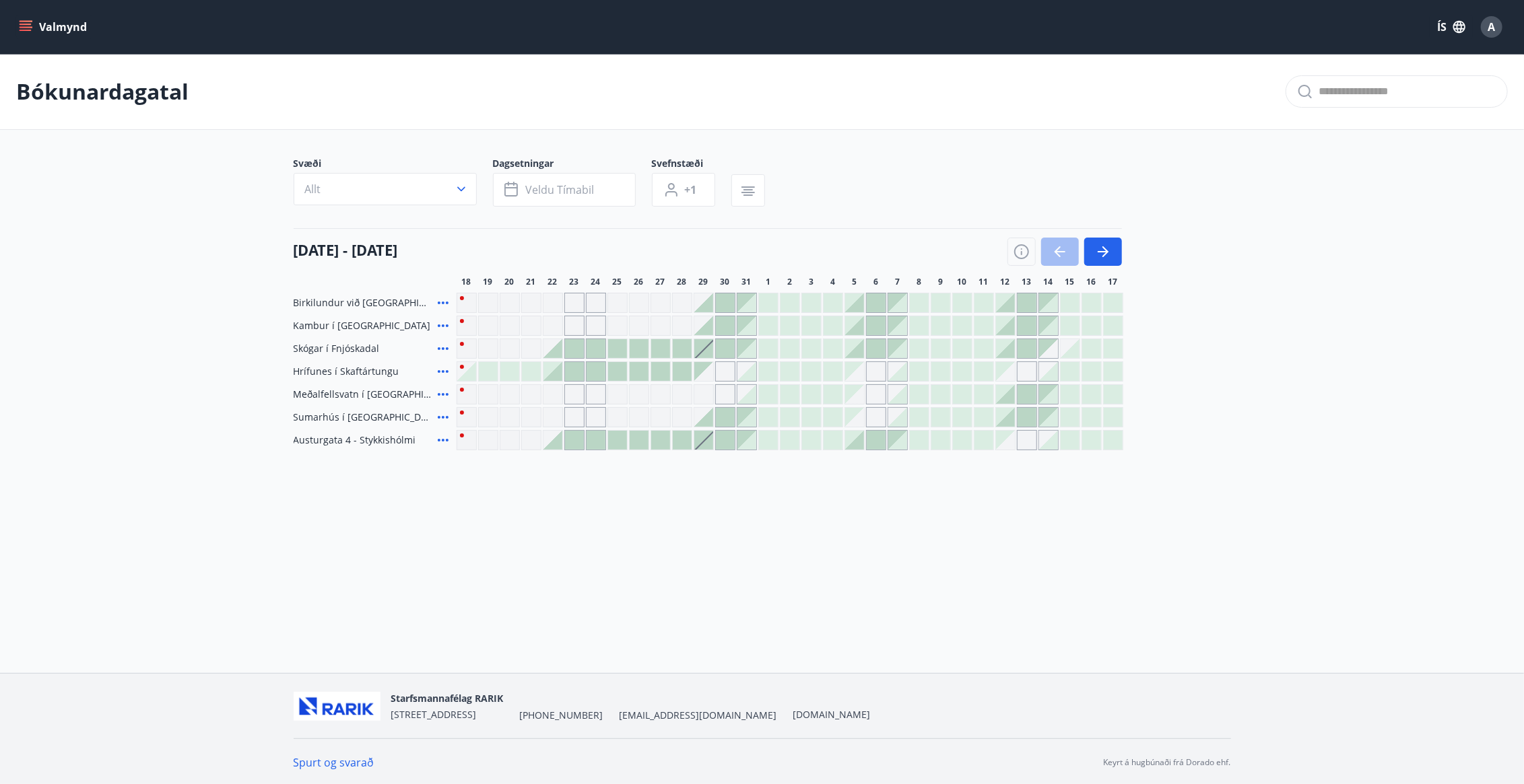
click at [588, 350] on div at bounding box center [595, 349] width 19 height 19
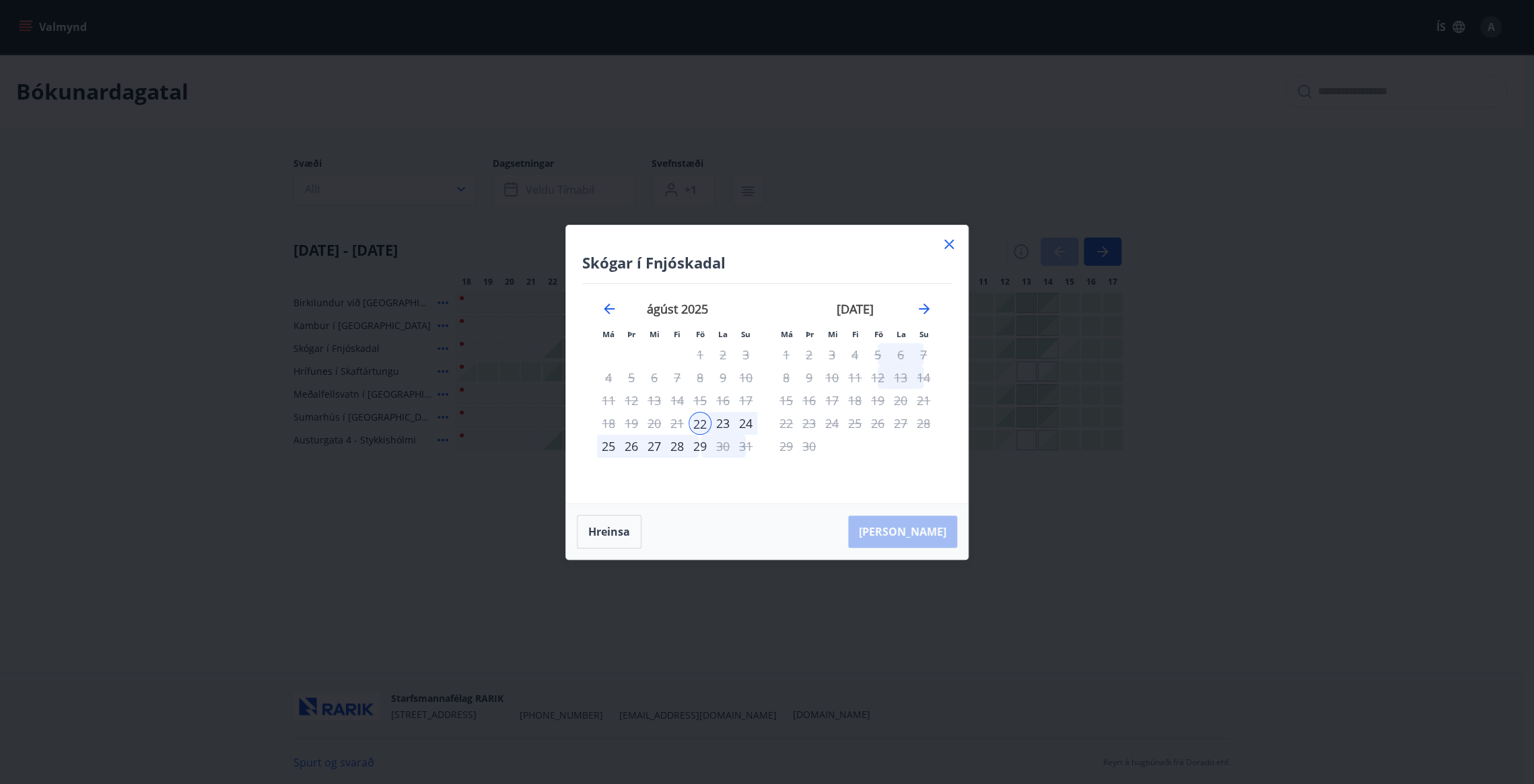
click at [949, 241] on icon at bounding box center [949, 244] width 16 height 16
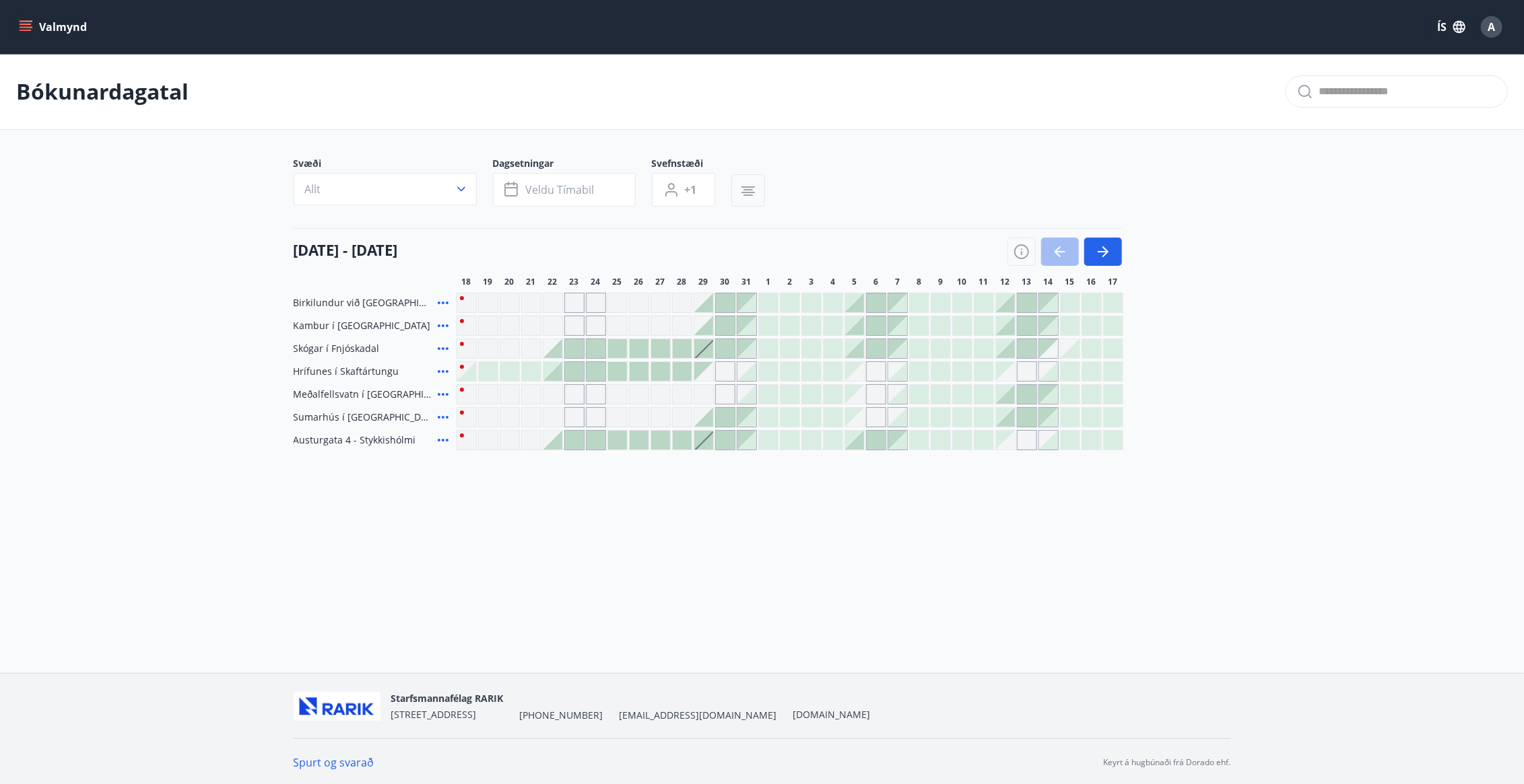
click at [741, 196] on icon "button" at bounding box center [747, 191] width 16 height 16
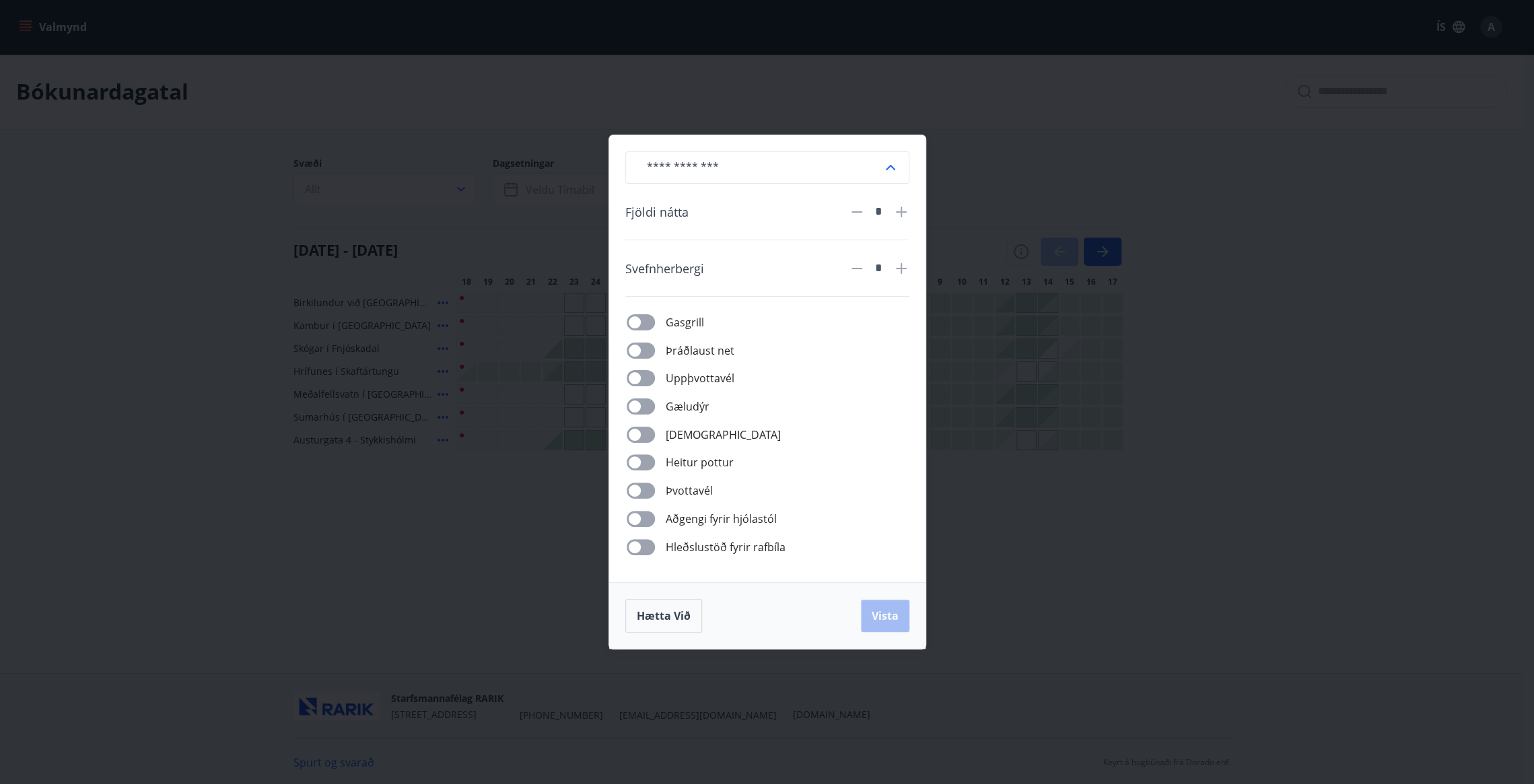
click at [1134, 371] on div "​ Fjöldi nátta * Svefnherbergi * Gasgrill Þráðlaust net Uppþvottavél Gæludýr Þu…" at bounding box center [767, 392] width 1534 height 784
